Goal: Task Accomplishment & Management: Complete application form

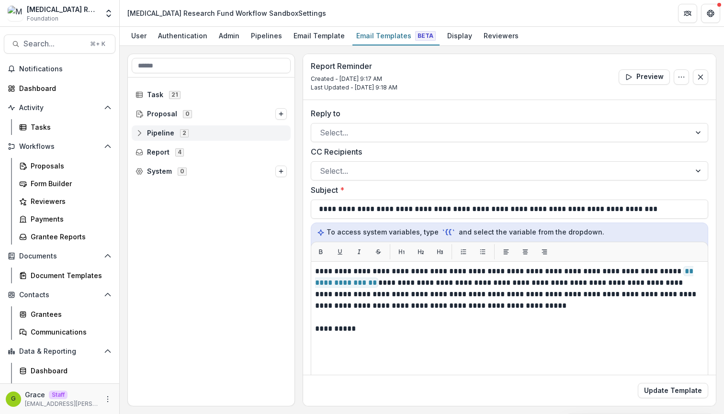
click at [152, 134] on span "Pipeline" at bounding box center [160, 133] width 27 height 8
click at [139, 132] on circle at bounding box center [139, 131] width 2 height 2
click at [148, 156] on span "Report" at bounding box center [158, 152] width 22 height 8
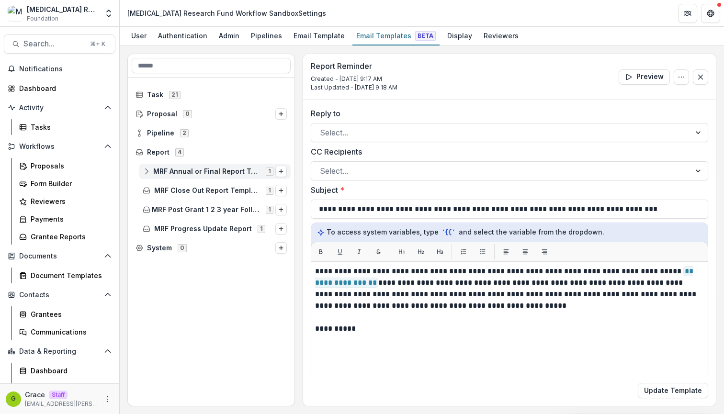
click at [203, 171] on span "MRF Annual or Final Report Template" at bounding box center [206, 171] width 107 height 8
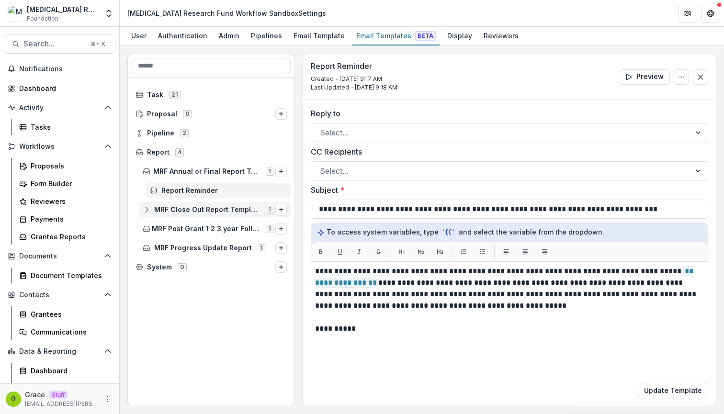
click at [208, 213] on span "MRF Close Out Report Template 1" at bounding box center [209, 209] width 133 height 8
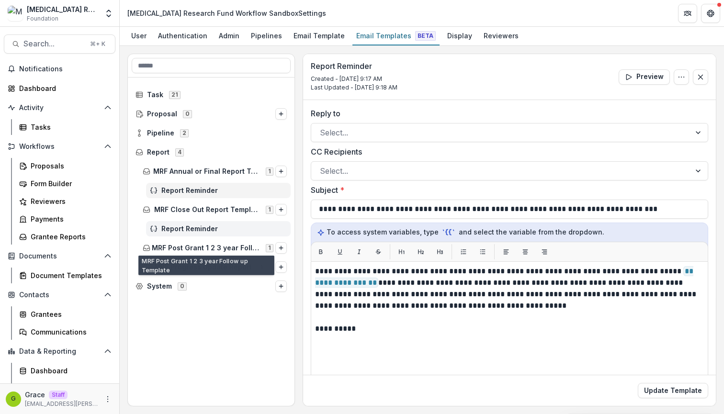
click at [201, 233] on div "Report Reminder" at bounding box center [218, 228] width 145 height 15
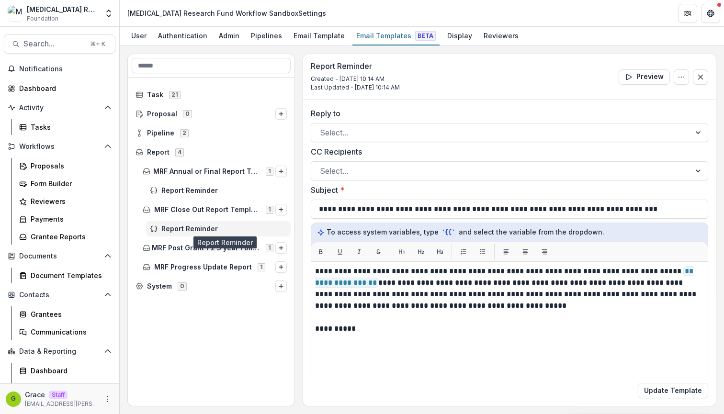
click at [212, 227] on span "Report Reminder" at bounding box center [223, 229] width 125 height 8
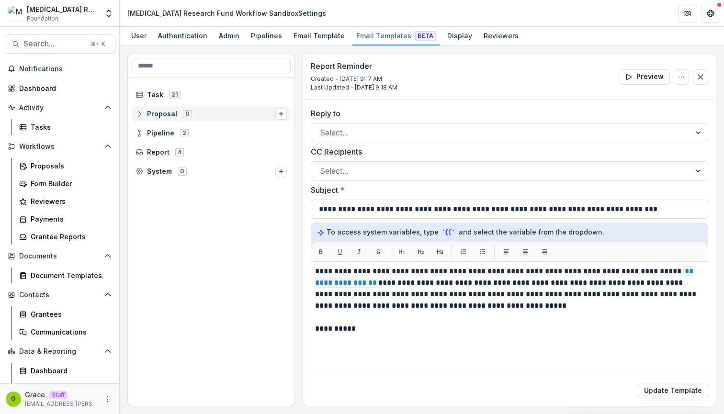
click at [190, 114] on div "0" at bounding box center [187, 114] width 13 height 8
click at [272, 113] on span "Proposal 0" at bounding box center [205, 114] width 140 height 8
click at [282, 113] on icon "Options" at bounding box center [281, 114] width 6 height 6
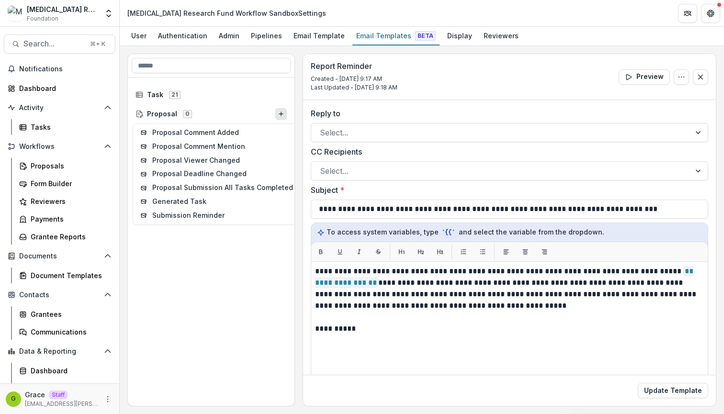
click at [271, 242] on div "Task 21 Proposal 0 Proposal Comment Added Proposal Comment Mention Proposal Vie…" at bounding box center [211, 242] width 167 height 328
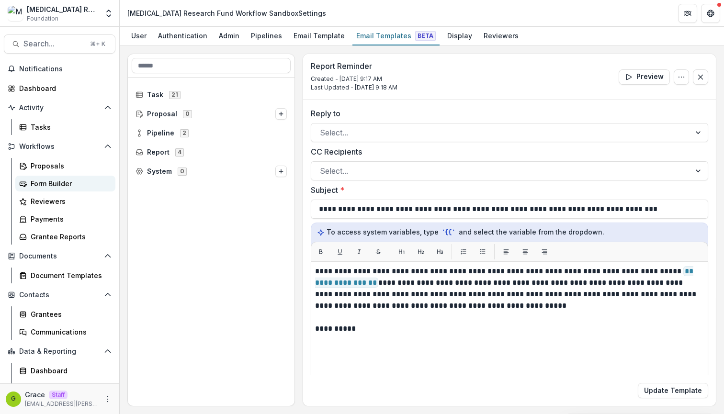
click at [71, 184] on div "Form Builder" at bounding box center [69, 183] width 77 height 10
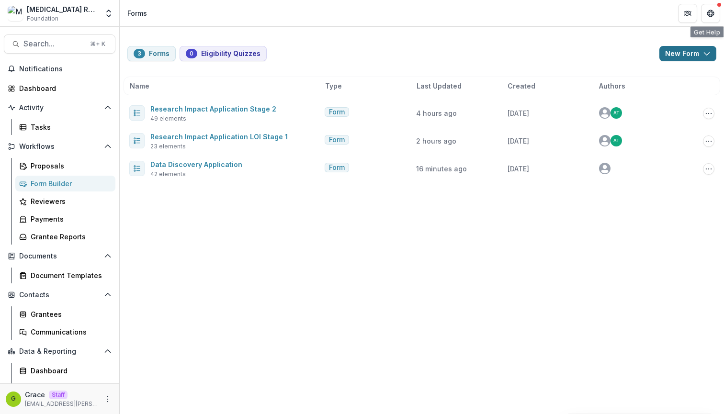
click at [703, 50] on icon "button" at bounding box center [706, 54] width 8 height 8
click at [653, 93] on button "New Form" at bounding box center [662, 91] width 102 height 16
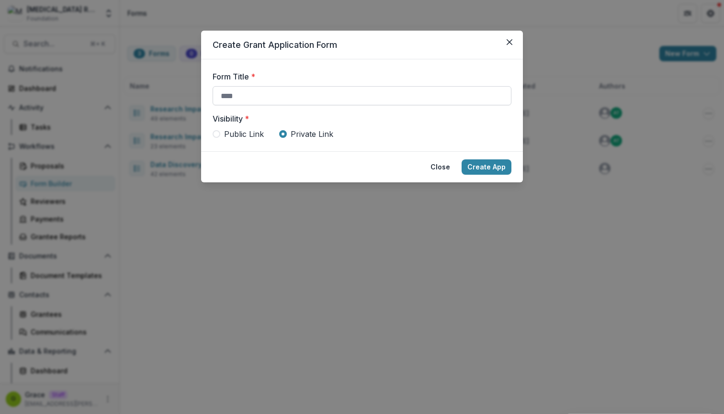
click at [411, 102] on input "Form Title *" at bounding box center [361, 95] width 299 height 19
type input "*"
type input "*******"
click at [487, 167] on button "Create App" at bounding box center [486, 166] width 50 height 15
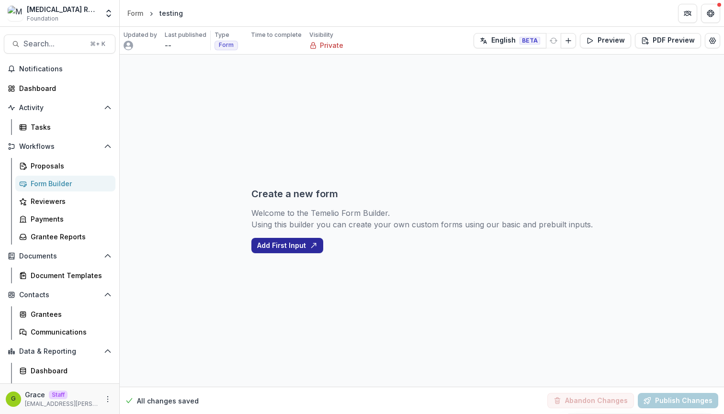
click at [296, 252] on button "Add First Input" at bounding box center [287, 245] width 72 height 15
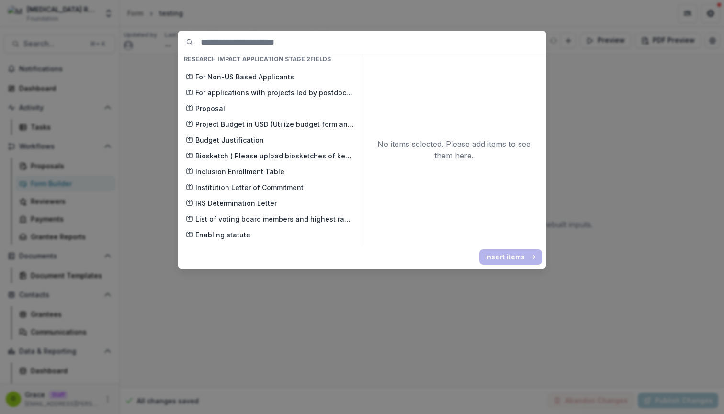
scroll to position [969, 0]
click at [324, 276] on div "Basic Fields New Page File Download File Upload Text Block Currency Phone Numbe…" at bounding box center [362, 207] width 724 height 414
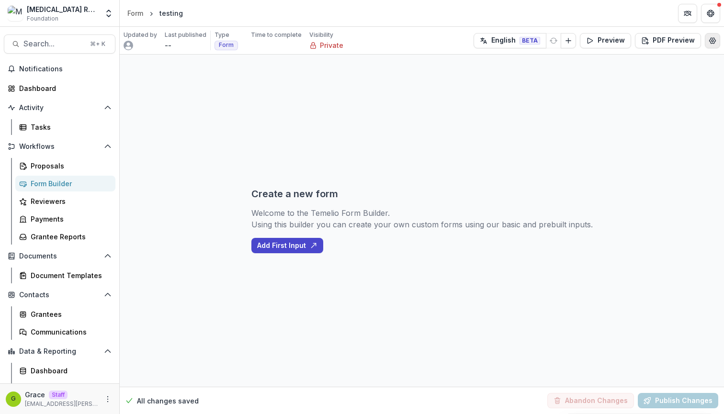
click at [710, 42] on icon "Edit Form Settings" at bounding box center [712, 41] width 6 height 6
select select "*******"
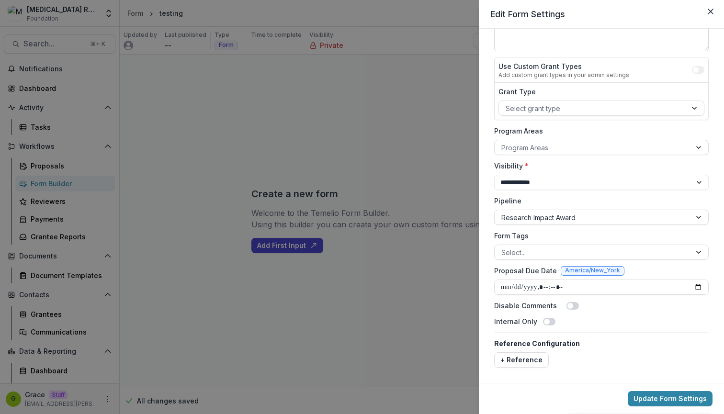
scroll to position [80, 0]
click at [546, 323] on span at bounding box center [547, 322] width 6 height 6
click at [648, 396] on button "Update Form Settings" at bounding box center [669, 398] width 85 height 15
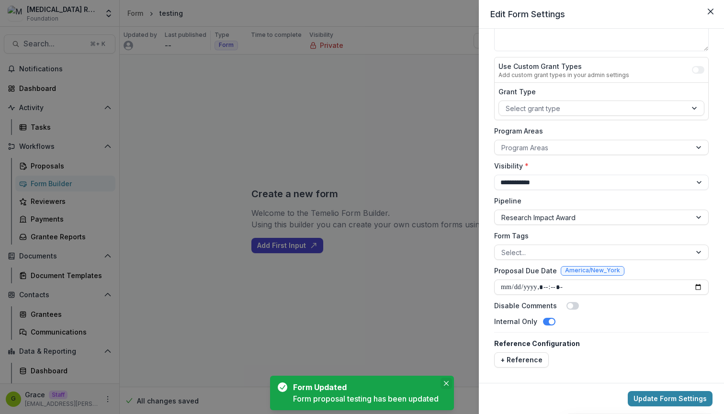
click at [448, 382] on icon "Close" at bounding box center [446, 383] width 5 height 5
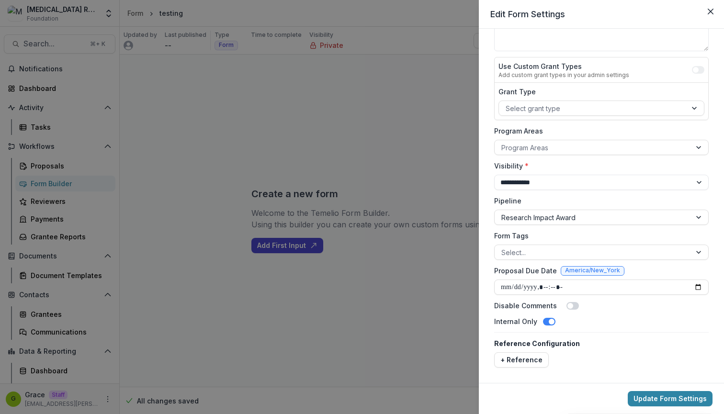
click at [458, 329] on div "**********" at bounding box center [362, 207] width 724 height 414
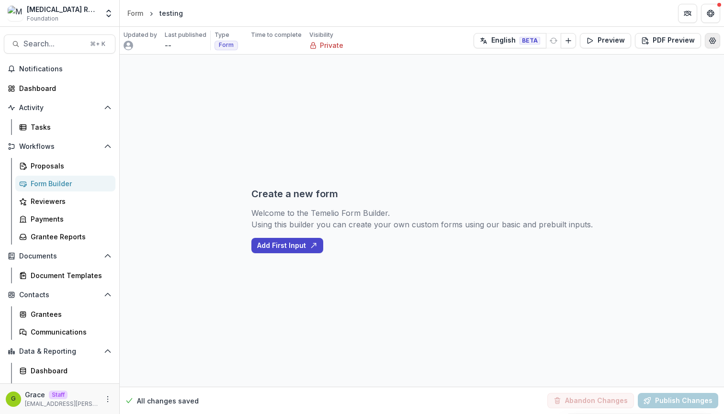
click at [710, 43] on icon "Edit Form Settings" at bounding box center [712, 41] width 8 height 8
select select "*******"
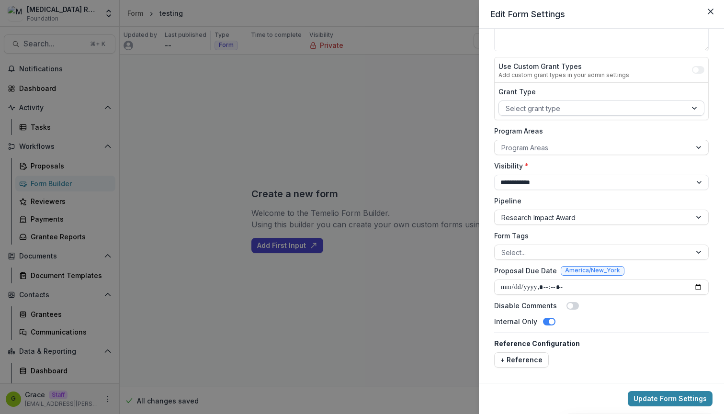
click at [552, 105] on div "Select grant type" at bounding box center [592, 108] width 174 height 10
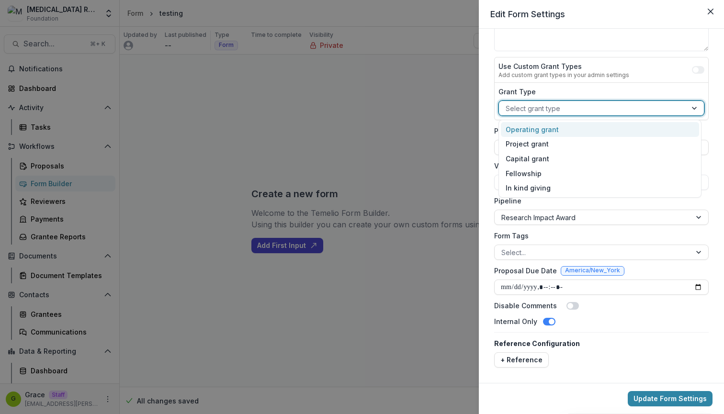
click at [489, 114] on div "**********" at bounding box center [601, 206] width 245 height 354
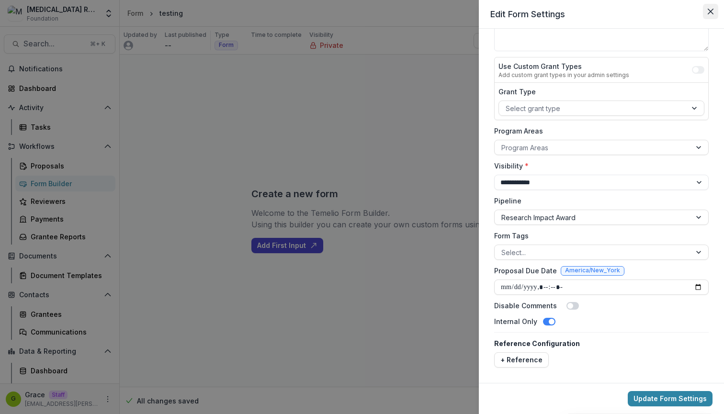
click at [708, 14] on button "Close" at bounding box center [709, 11] width 15 height 15
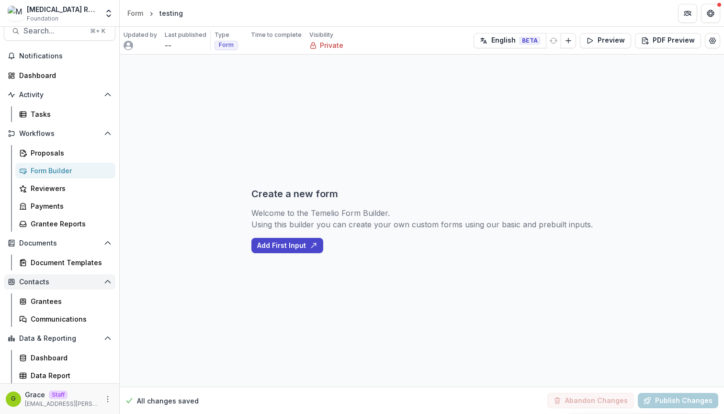
scroll to position [13, 0]
click at [79, 316] on div "Communications" at bounding box center [69, 319] width 77 height 10
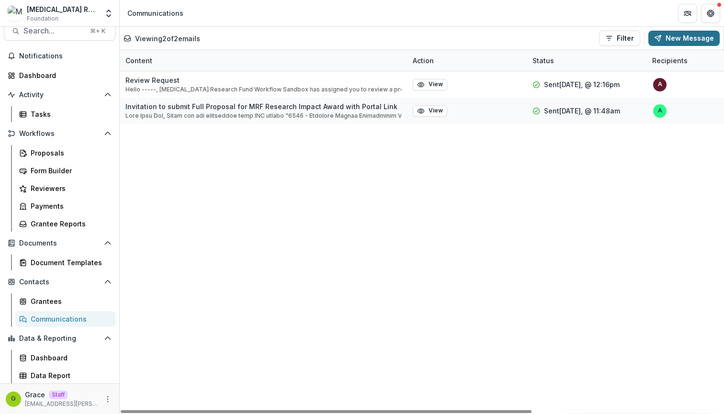
click at [691, 37] on button "New Message" at bounding box center [683, 38] width 71 height 15
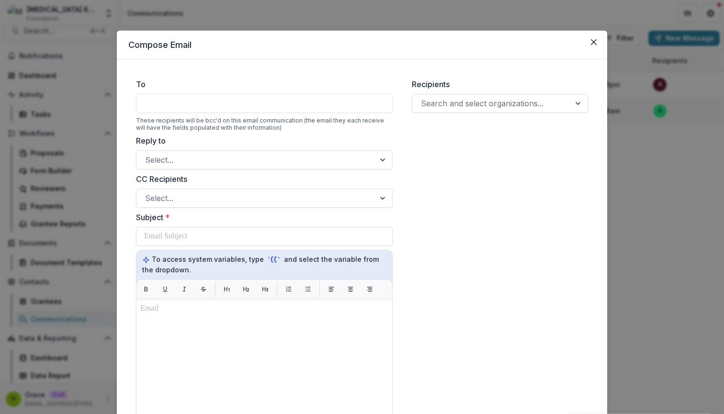
click at [274, 109] on div at bounding box center [264, 103] width 256 height 19
click at [299, 200] on div at bounding box center [255, 197] width 221 height 13
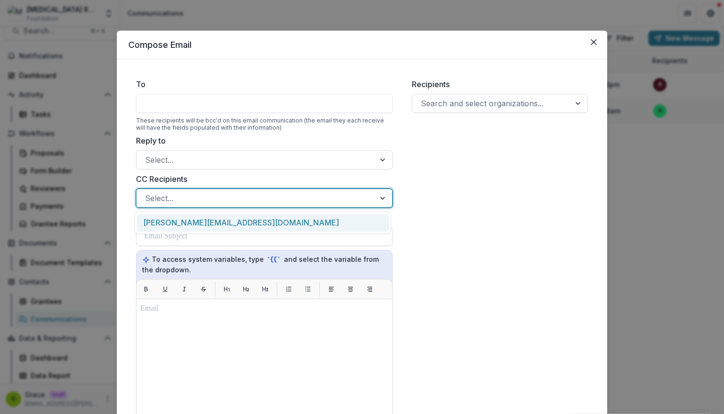
click at [409, 182] on div "Recipients Search and select organizations..." at bounding box center [499, 333] width 191 height 524
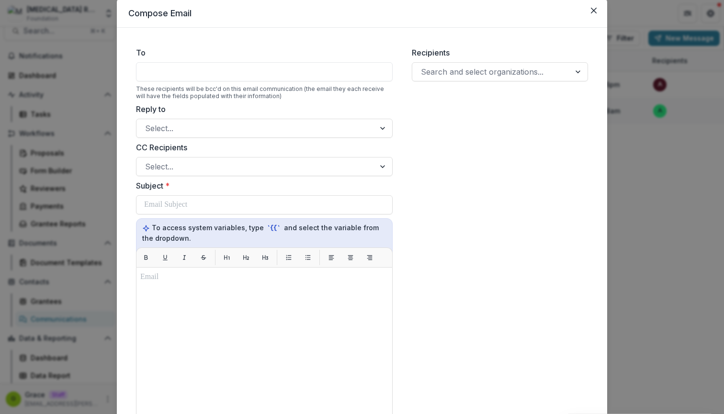
scroll to position [31, 0]
click at [470, 78] on div at bounding box center [491, 72] width 141 height 13
click at [471, 45] on div "Recipients Search and select organizations..." at bounding box center [499, 302] width 191 height 524
click at [298, 168] on div at bounding box center [255, 166] width 221 height 13
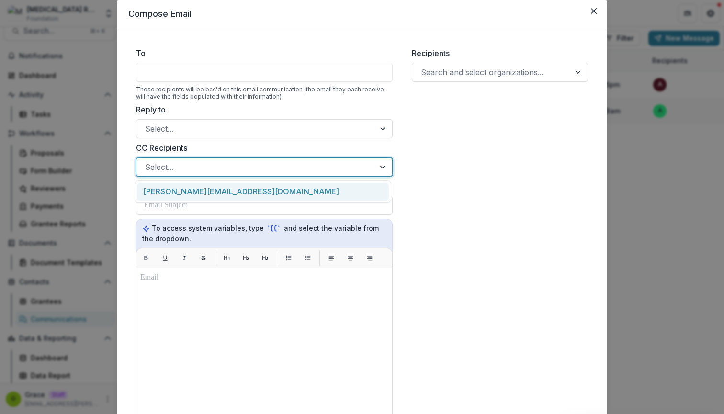
click at [298, 168] on div at bounding box center [255, 166] width 221 height 13
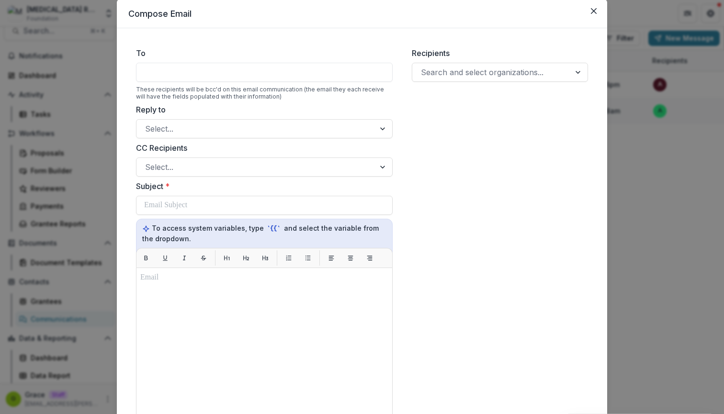
click at [460, 163] on div "Recipients Search and select organizations..." at bounding box center [499, 302] width 191 height 524
click at [381, 166] on div at bounding box center [383, 167] width 17 height 18
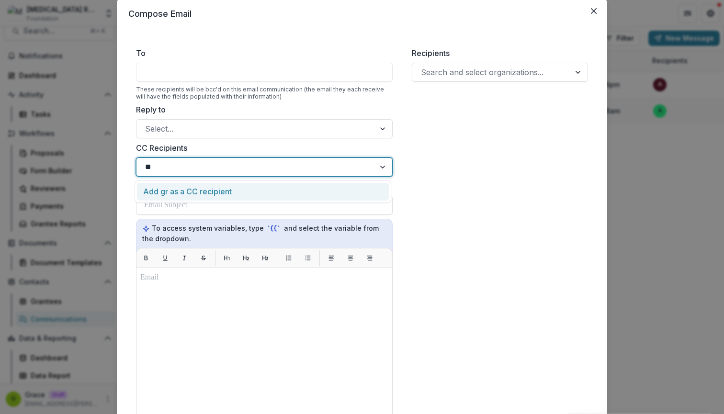
type input "*"
type input "**********"
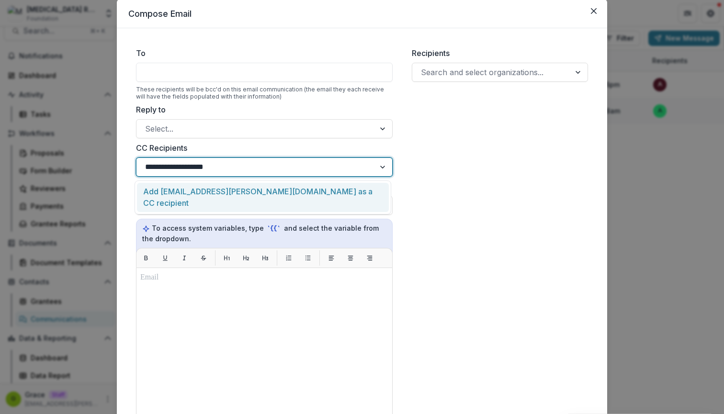
click at [308, 192] on div "Add g.ey.chang@gmail.com as a CC recipient" at bounding box center [263, 197] width 252 height 29
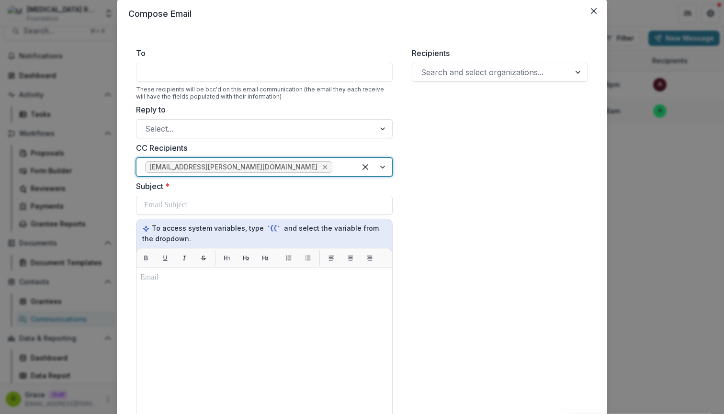
click at [321, 167] on icon "Remove g.ey.chang@gmail.com" at bounding box center [325, 167] width 8 height 8
click at [380, 165] on div at bounding box center [383, 167] width 17 height 18
click at [327, 167] on div at bounding box center [255, 166] width 221 height 13
click at [363, 167] on div at bounding box center [255, 166] width 221 height 13
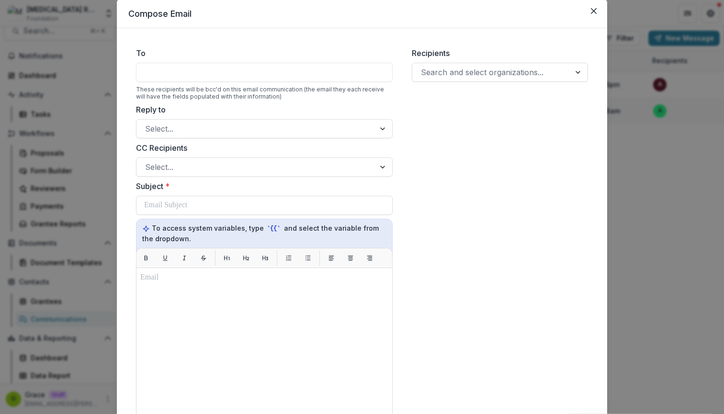
click at [318, 67] on div at bounding box center [264, 72] width 256 height 19
click at [293, 81] on div at bounding box center [264, 72] width 256 height 19
click at [268, 74] on div at bounding box center [264, 72] width 256 height 19
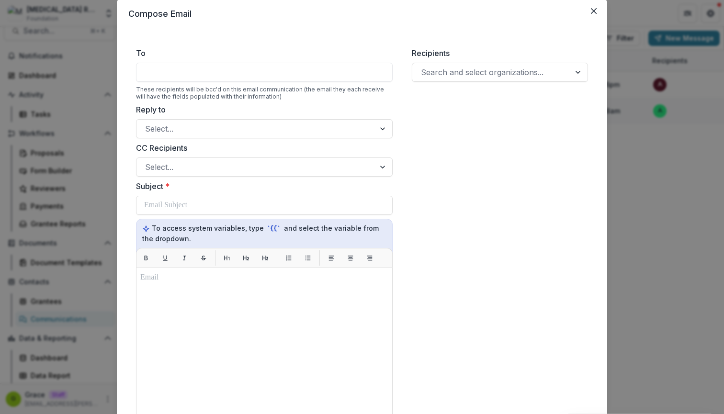
scroll to position [22, 0]
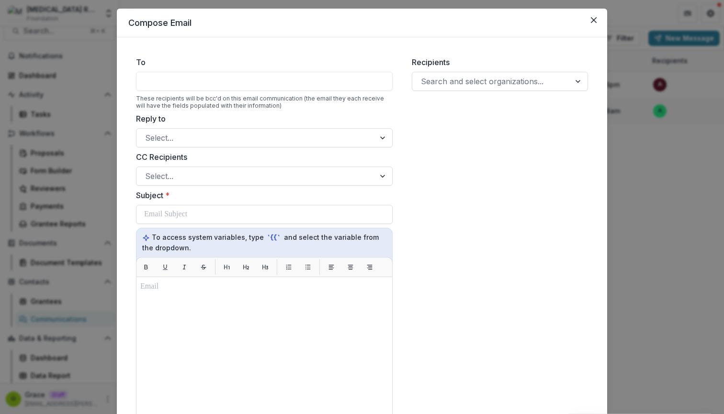
click at [268, 74] on div at bounding box center [264, 81] width 256 height 19
click at [261, 82] on div at bounding box center [264, 81] width 256 height 19
click at [234, 86] on div at bounding box center [264, 81] width 256 height 19
click at [235, 133] on div at bounding box center [255, 137] width 221 height 13
click at [401, 156] on div "To These recipients will be bcc'd on this email communication (the email they e…" at bounding box center [361, 311] width 467 height 524
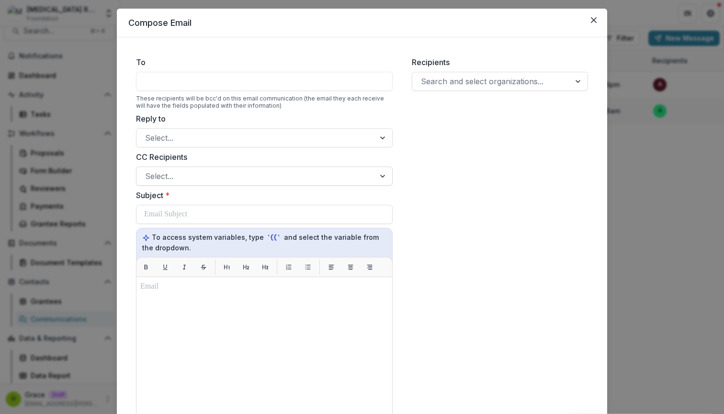
click at [363, 173] on div at bounding box center [255, 175] width 221 height 13
click at [418, 173] on div "Recipients Search and select organizations..." at bounding box center [499, 311] width 191 height 524
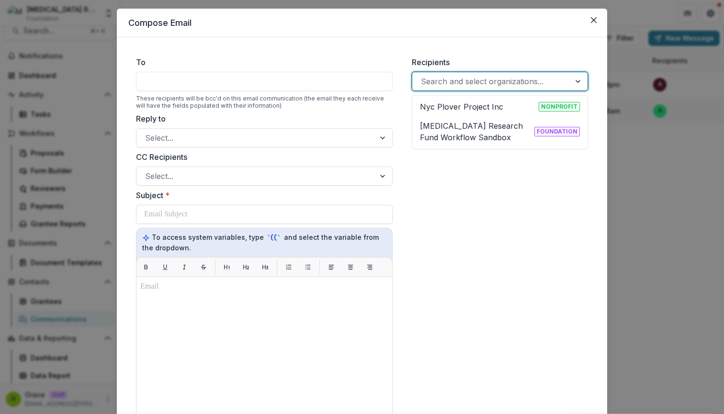
click at [524, 80] on div "Search and select organizations..." at bounding box center [491, 81] width 141 height 11
click at [516, 181] on div "Recipients Misophonia Research Fund Workflow Sandbox, 2 of 2. 2 results availab…" at bounding box center [499, 311] width 191 height 524
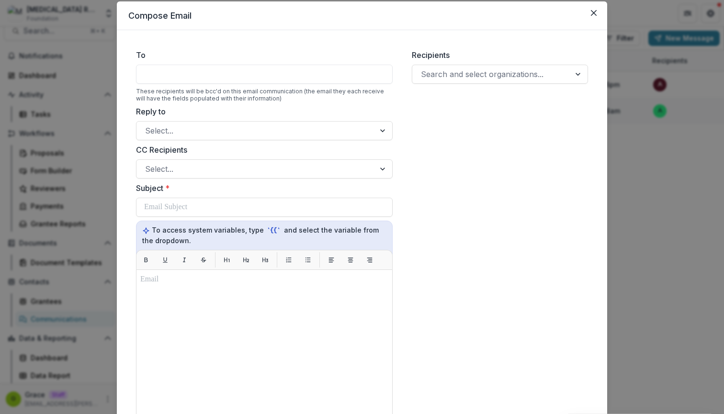
scroll to position [0, 0]
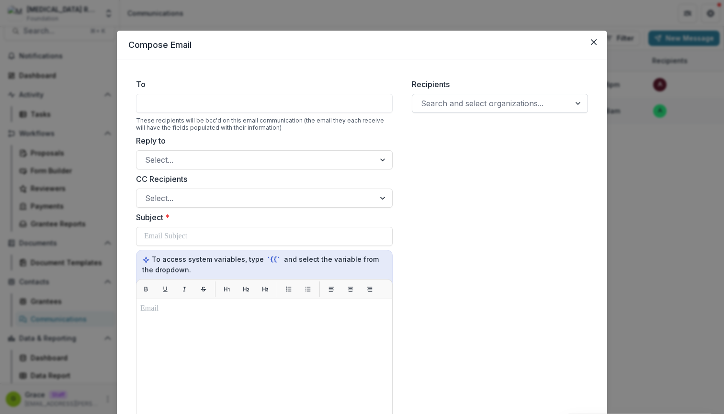
click at [554, 101] on div at bounding box center [491, 103] width 141 height 13
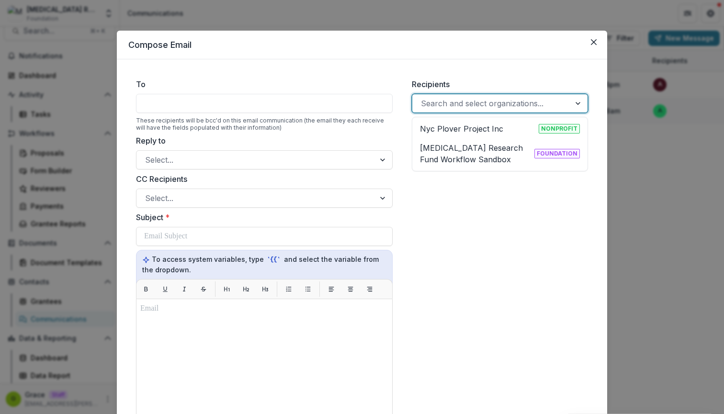
click at [523, 127] on div "Nyc Plover Project Inc Nonprofit" at bounding box center [500, 128] width 160 height 11
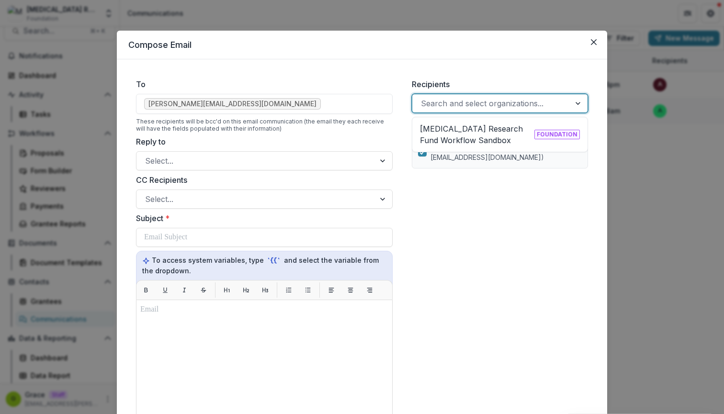
click at [524, 103] on div "Search and select organizations..." at bounding box center [491, 103] width 141 height 11
click at [512, 134] on p "[MEDICAL_DATA] Research Fund Workflow Sandbox" at bounding box center [475, 134] width 111 height 23
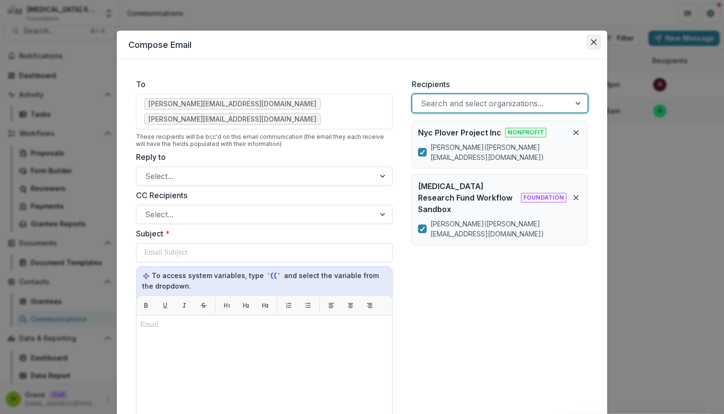
click at [592, 43] on icon "Close" at bounding box center [593, 42] width 6 height 6
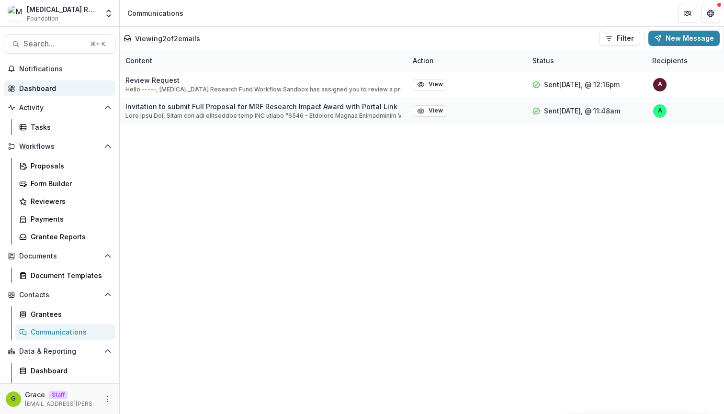
click at [79, 87] on div "Dashboard" at bounding box center [63, 88] width 89 height 10
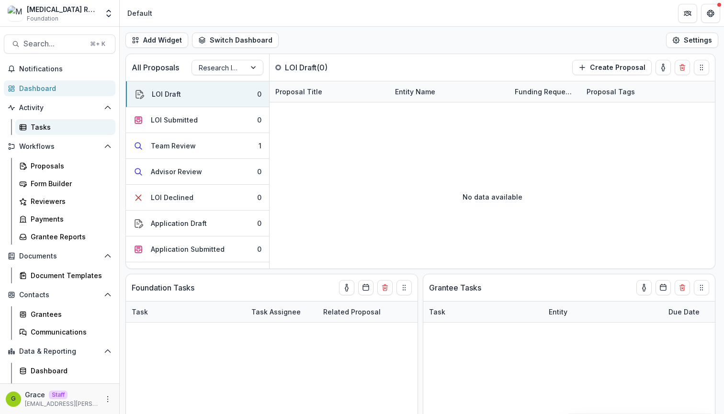
click at [79, 127] on div "Tasks" at bounding box center [69, 127] width 77 height 10
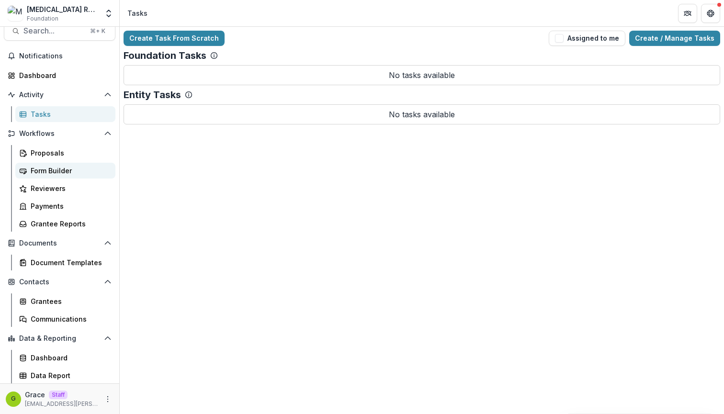
scroll to position [13, 0]
click at [78, 159] on link "Proposals" at bounding box center [65, 153] width 100 height 16
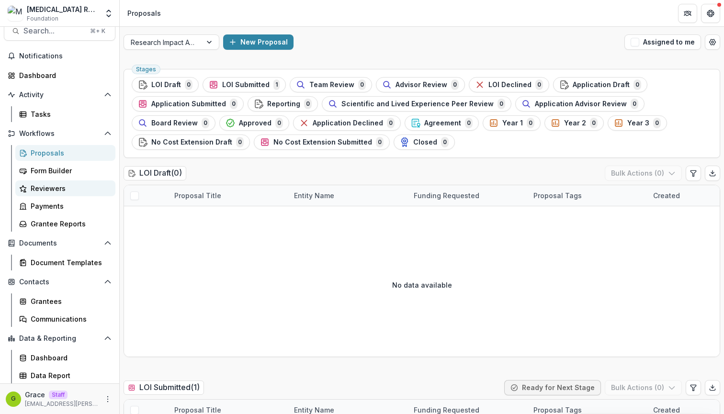
scroll to position [12, 0]
click at [69, 255] on div "Documents Document Templates" at bounding box center [59, 253] width 119 height 35
click at [62, 264] on div "Document Templates" at bounding box center [69, 263] width 77 height 10
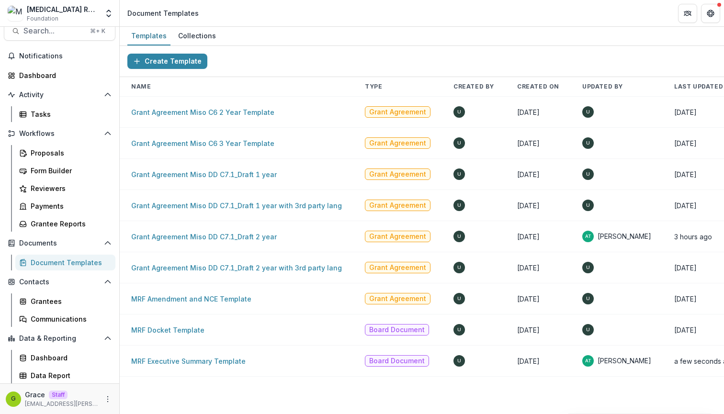
scroll to position [13, 0]
click at [74, 159] on link "Proposals" at bounding box center [65, 153] width 100 height 16
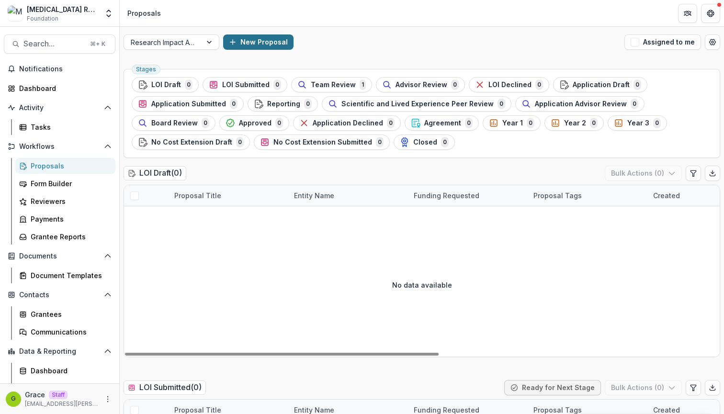
click at [266, 42] on button "New Proposal" at bounding box center [258, 41] width 70 height 15
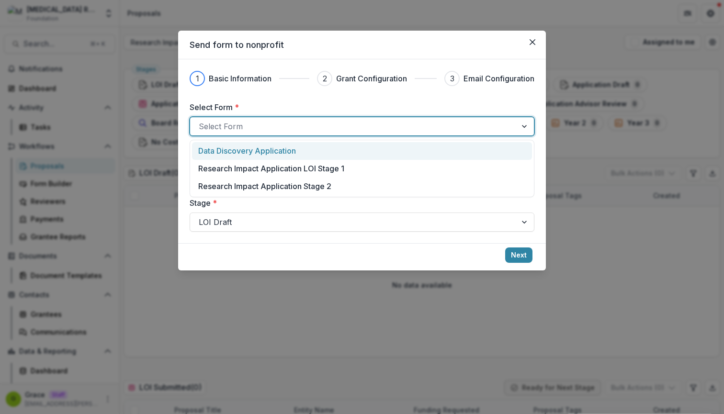
click at [461, 131] on div at bounding box center [353, 126] width 309 height 13
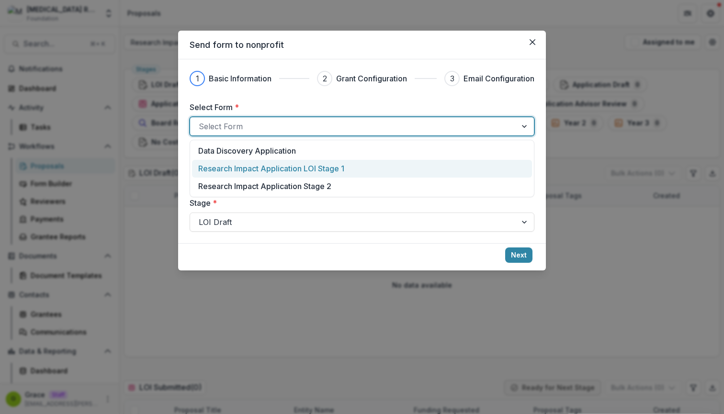
click at [426, 167] on div "Research Impact Application LOI Stage 1" at bounding box center [361, 168] width 327 height 11
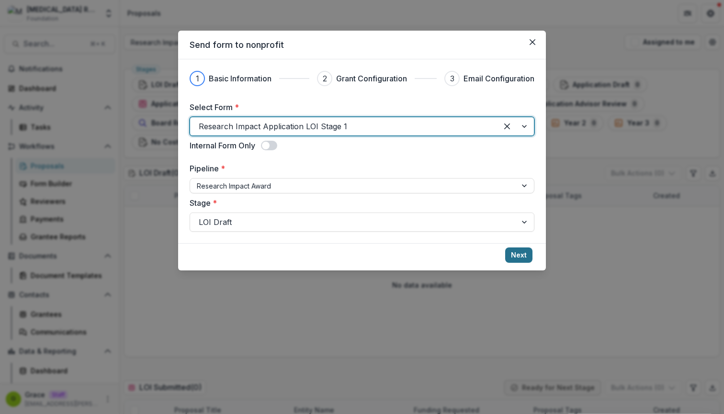
click at [523, 249] on button "Next" at bounding box center [518, 254] width 27 height 15
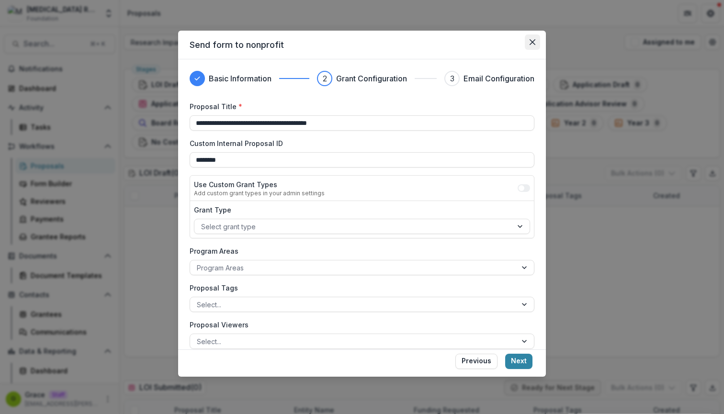
click at [532, 44] on icon "Close" at bounding box center [532, 42] width 6 height 6
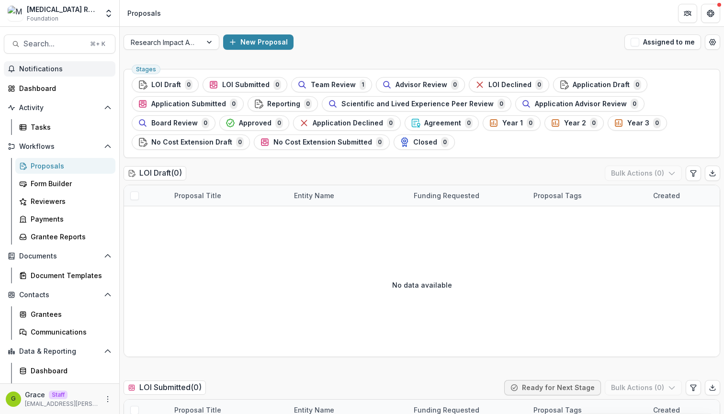
click at [69, 74] on button "Notifications" at bounding box center [59, 68] width 111 height 15
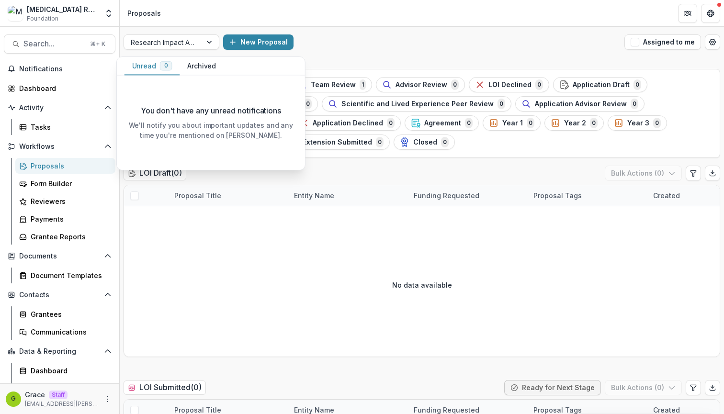
click at [330, 50] on div "Research Impact Award New Proposal Assigned to me" at bounding box center [422, 42] width 604 height 31
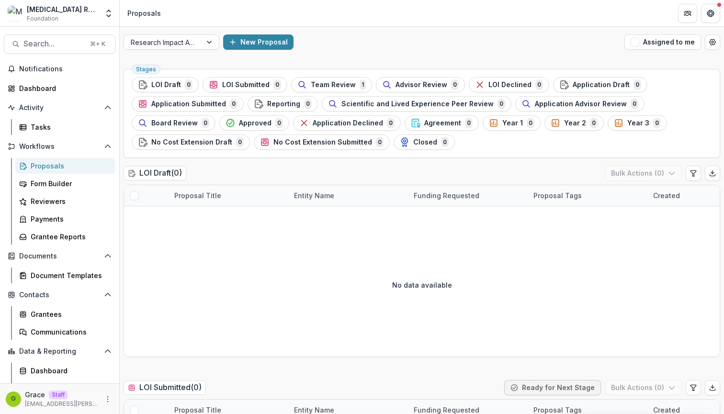
click at [100, 14] on div "Misophonia Research Fund Workflow Sandbox Foundation Team Settings Admin Settin…" at bounding box center [59, 13] width 111 height 19
click at [109, 15] on icon "Open entity switcher" at bounding box center [109, 14] width 10 height 10
click at [98, 72] on span "Notifications" at bounding box center [65, 69] width 92 height 8
click at [323, 47] on div "New Proposal" at bounding box center [421, 41] width 397 height 15
